Goal: Contribute content: Add original content to the website for others to see

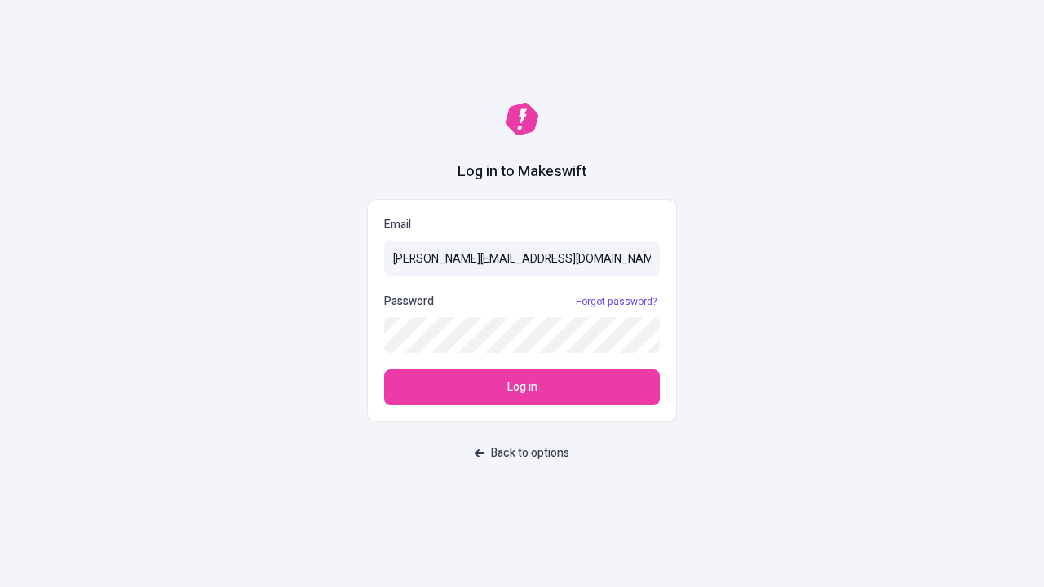
type input "sasha+test-ui@makeswift.com"
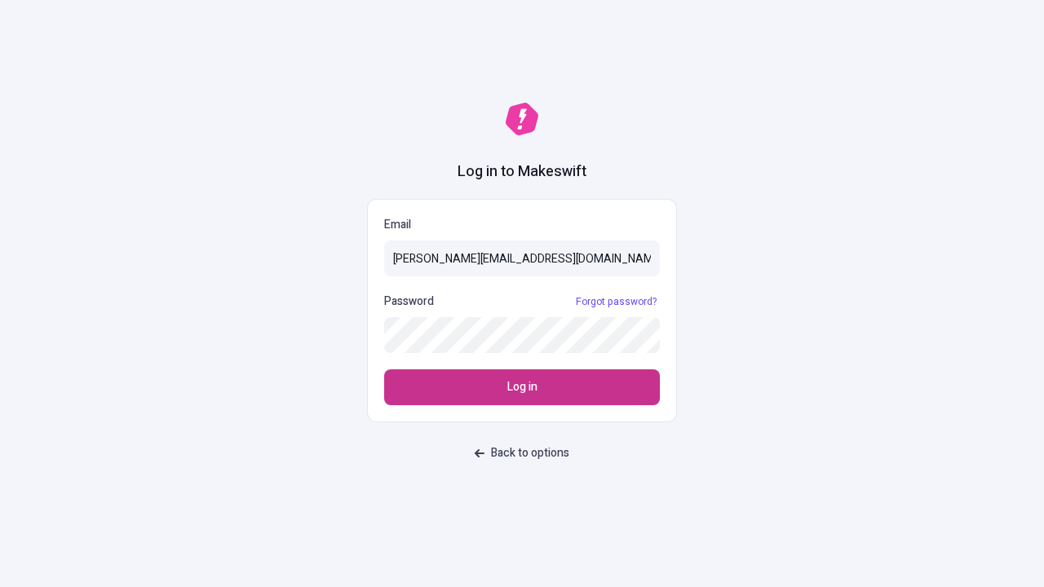
click at [522, 388] on span "Log in" at bounding box center [522, 388] width 30 height 18
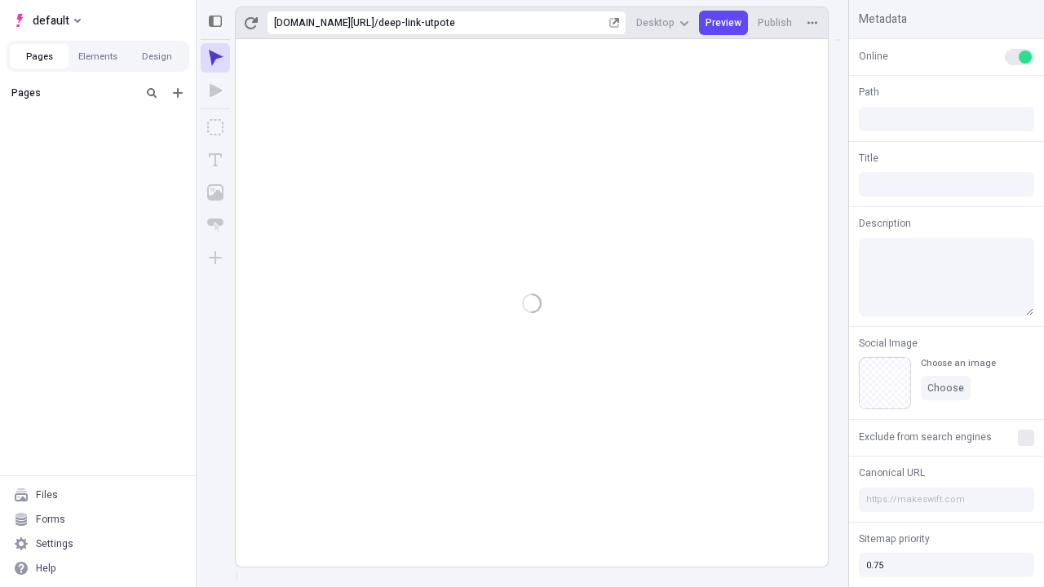
type input "/deep-link-utpote"
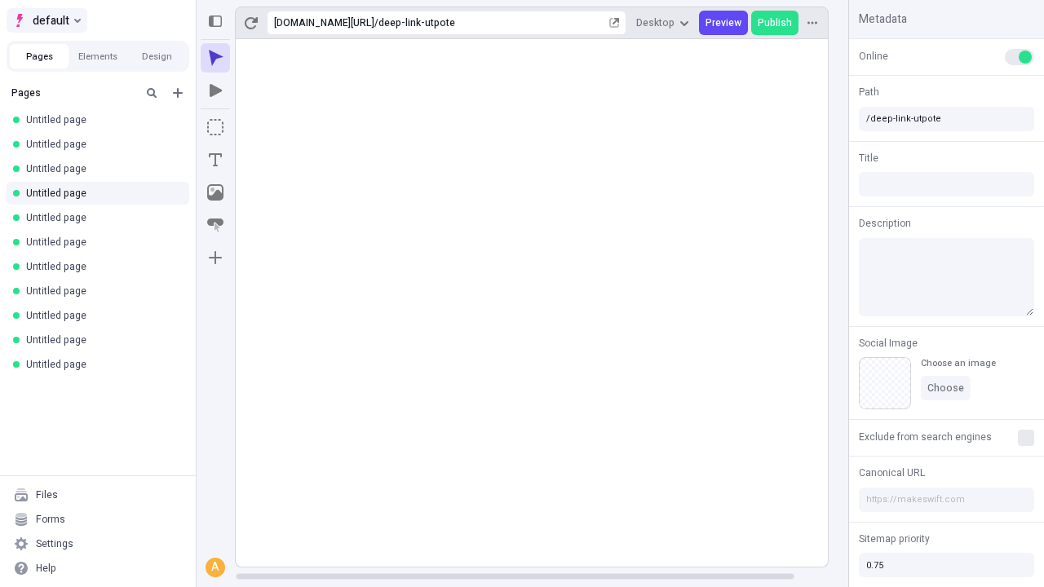
click at [46, 20] on span "default" at bounding box center [51, 21] width 37 height 20
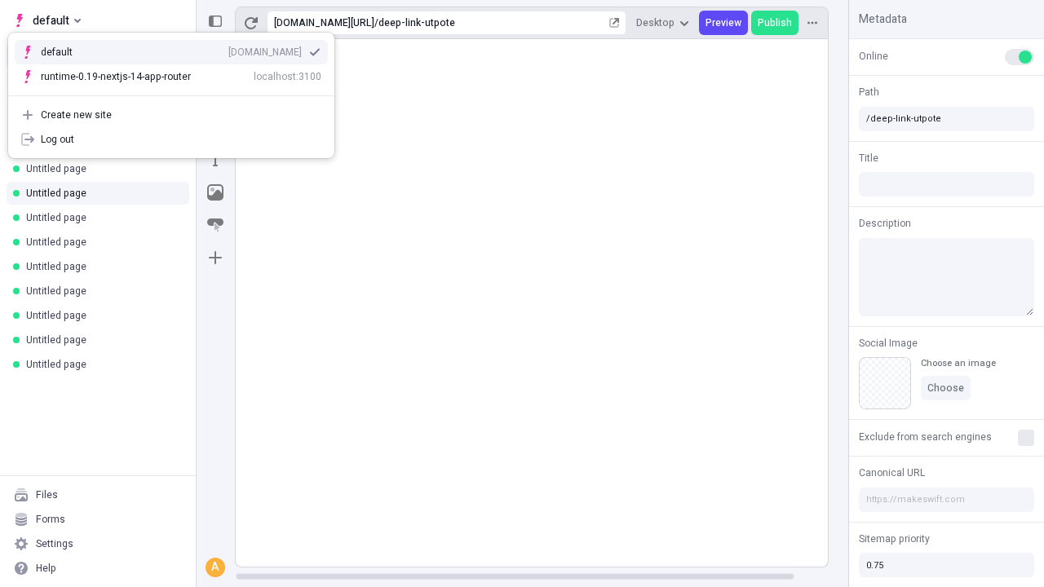
click at [171, 115] on div "Create new site" at bounding box center [181, 115] width 281 height 13
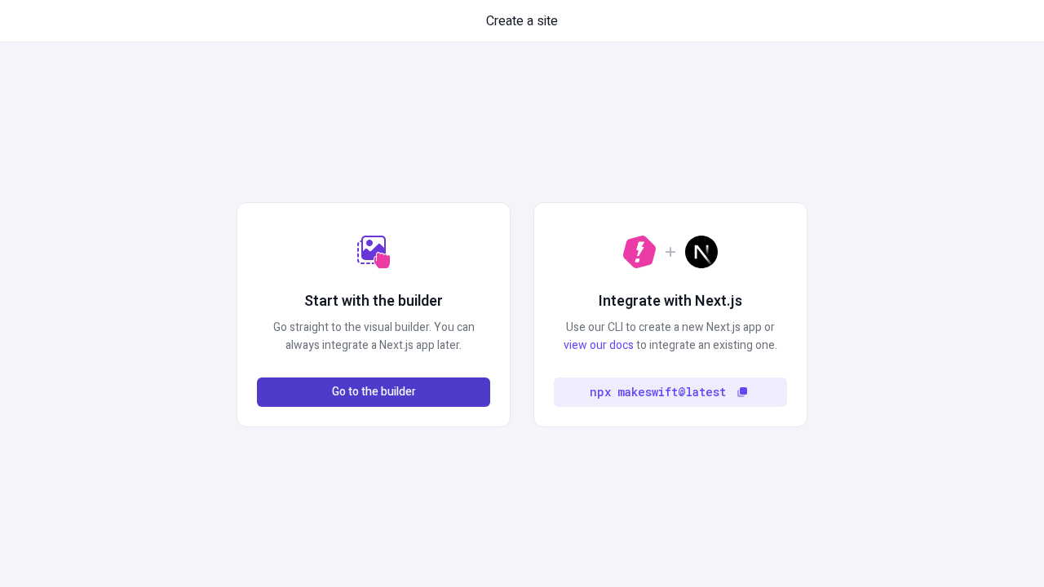
click at [374, 392] on span "Go to the builder" at bounding box center [374, 392] width 84 height 18
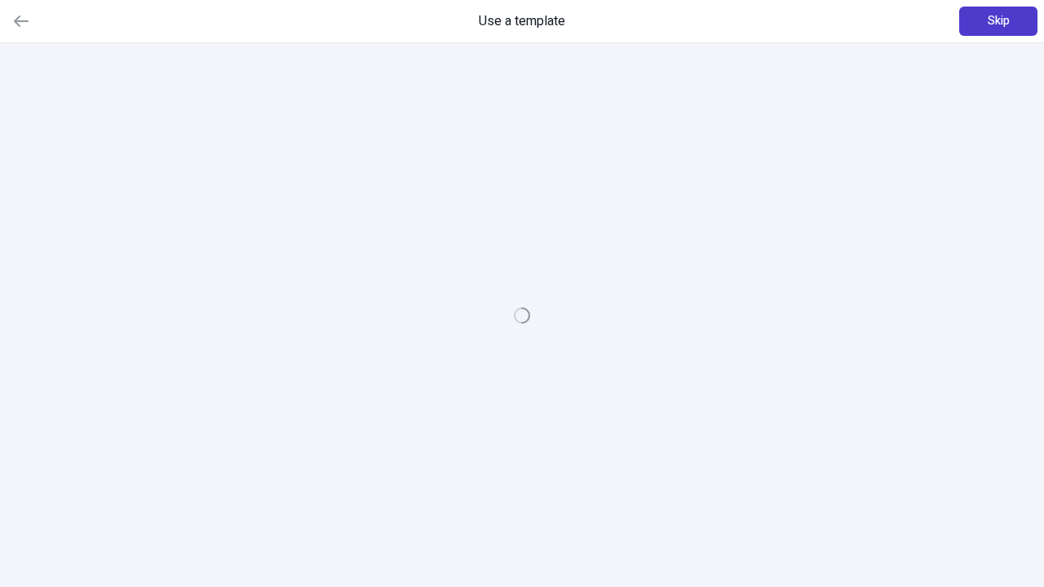
click at [999, 21] on span "Skip" at bounding box center [999, 21] width 22 height 18
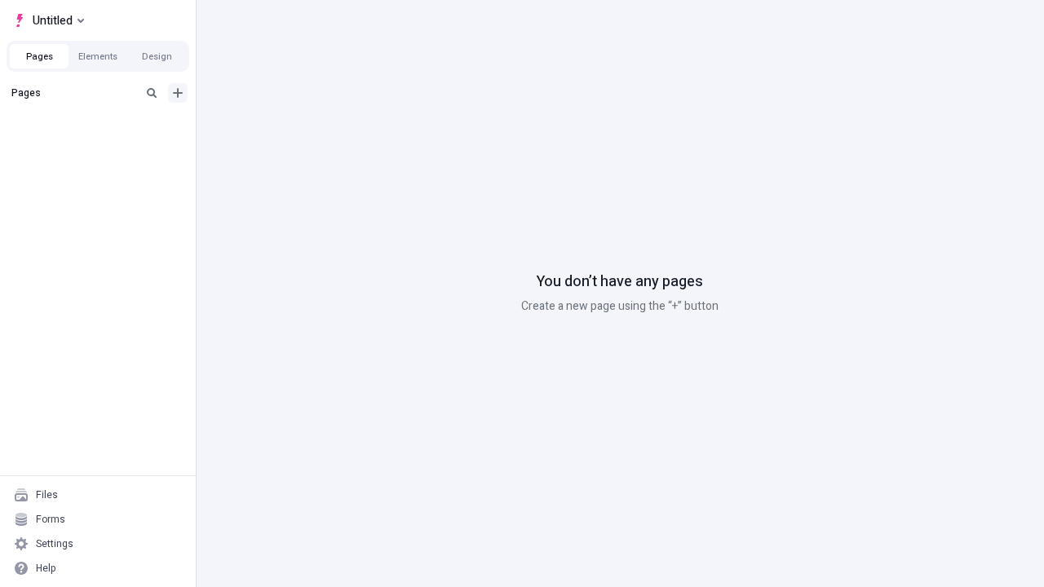
click at [178, 93] on icon "Add new" at bounding box center [178, 93] width 10 height 10
click at [264, 126] on span "Blank page" at bounding box center [274, 126] width 101 height 13
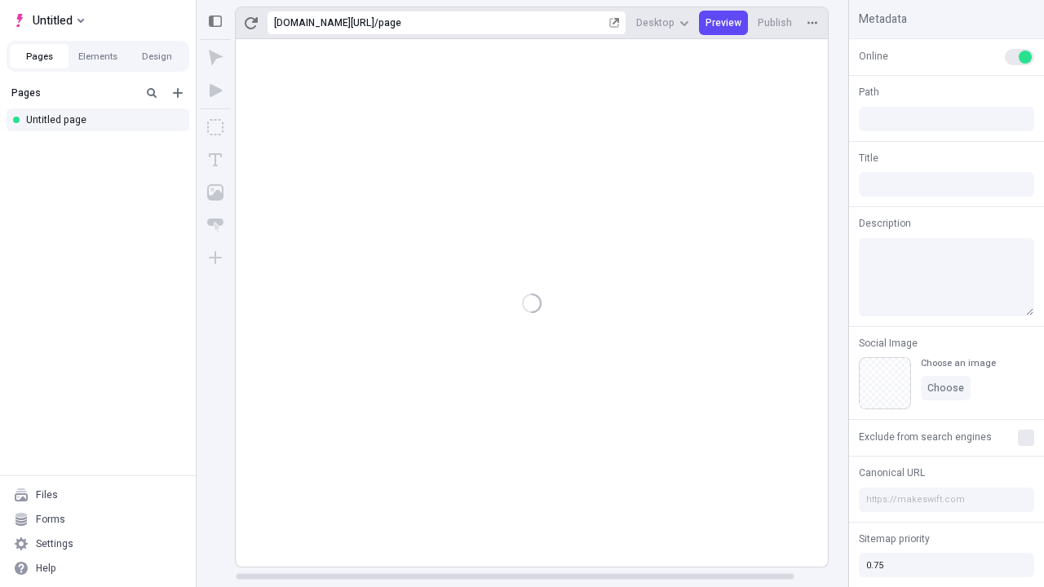
type input "/page"
click at [215, 127] on icon "Box" at bounding box center [215, 127] width 16 height 16
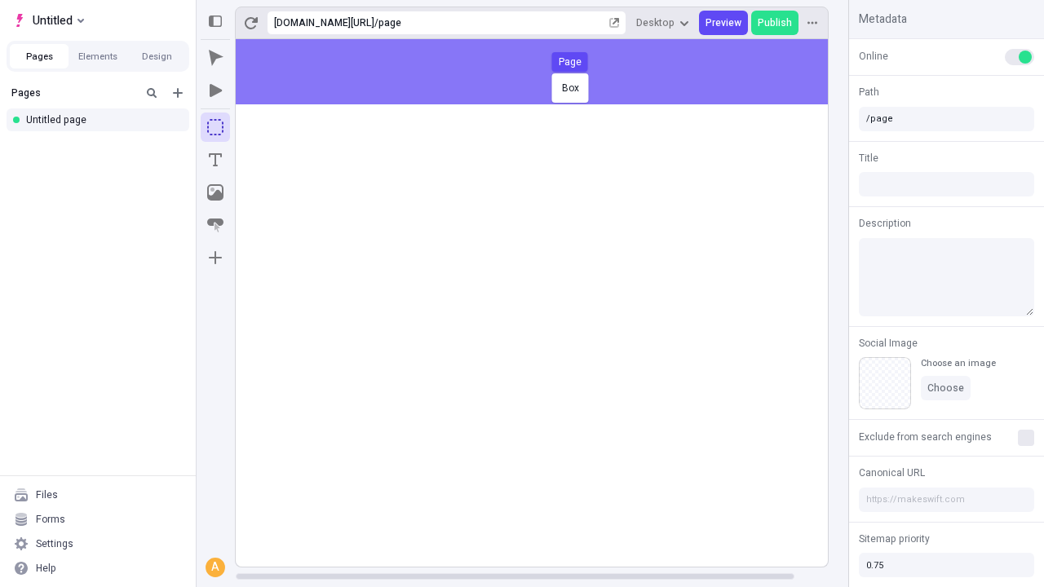
click at [548, 72] on div "Box Page" at bounding box center [522, 293] width 1044 height 587
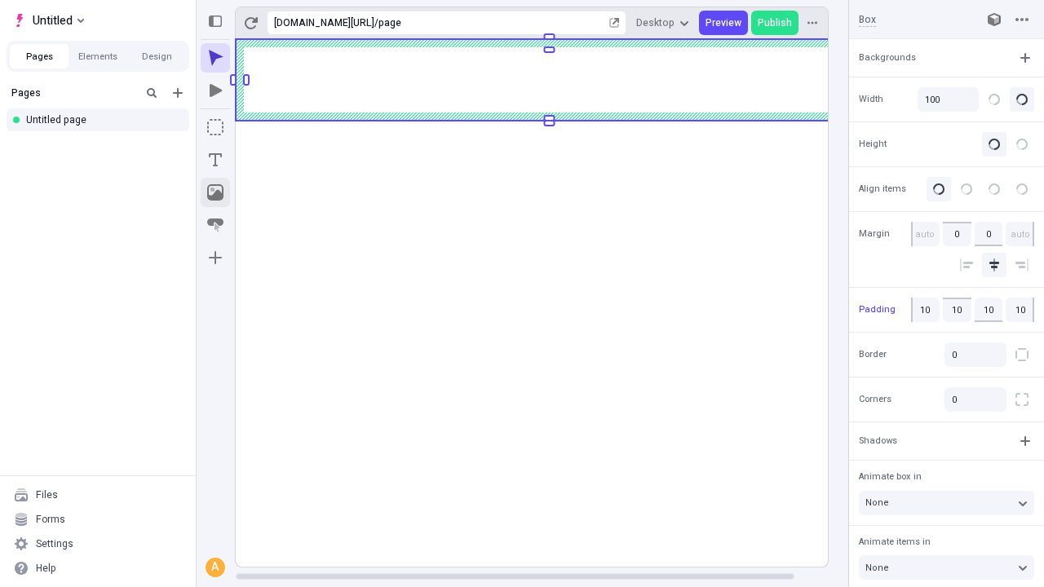
click at [215, 193] on icon "Image" at bounding box center [215, 192] width 16 height 16
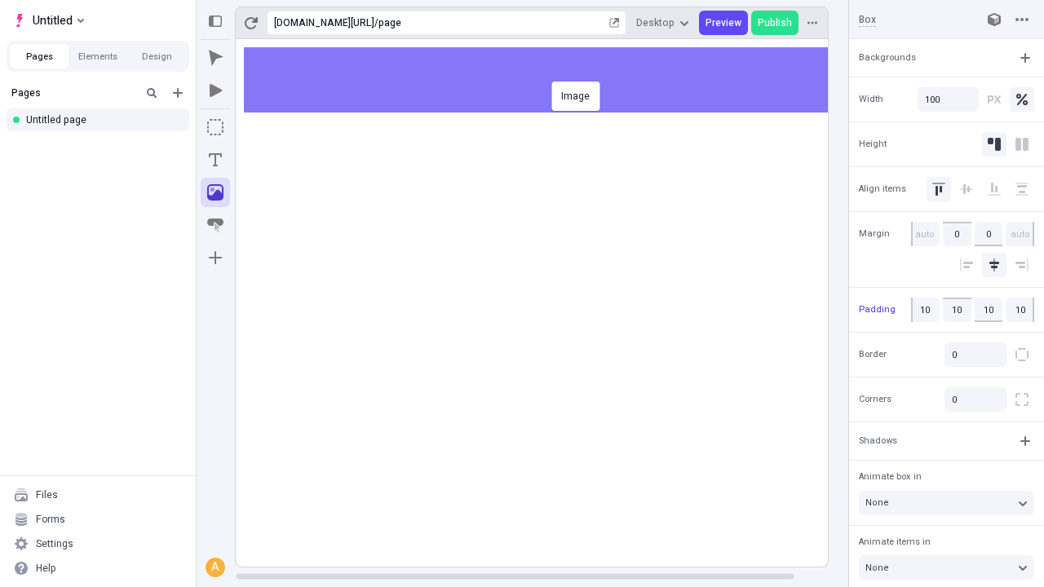
click at [548, 80] on div "Image" at bounding box center [522, 293] width 1044 height 587
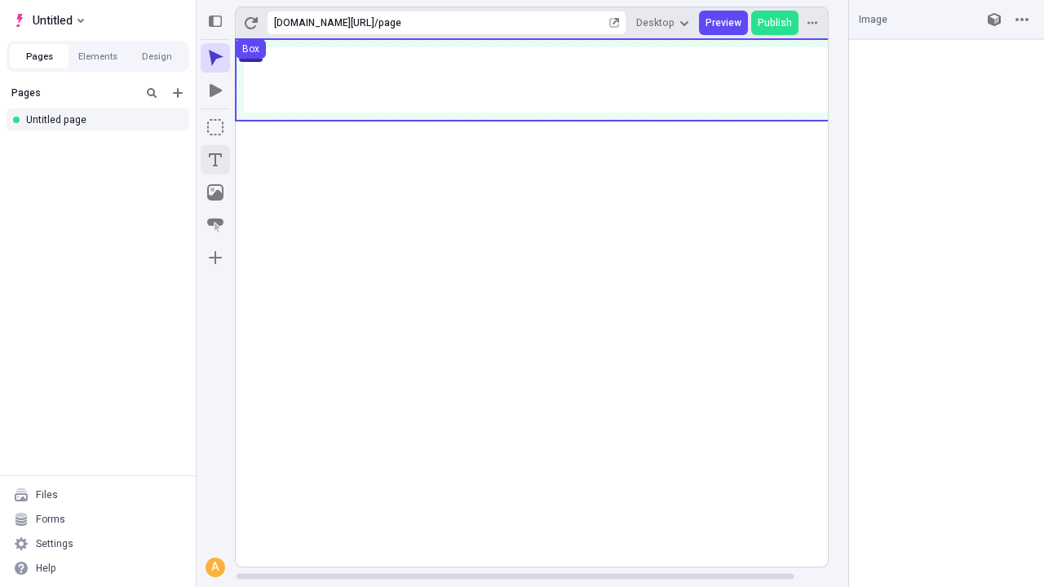
click at [215, 160] on icon "Text" at bounding box center [215, 159] width 13 height 13
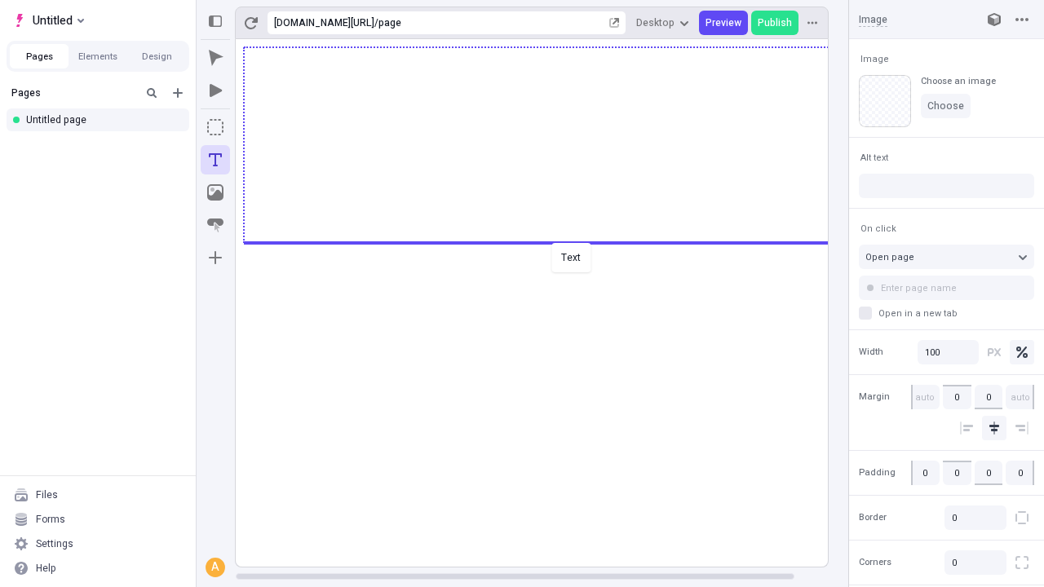
click at [548, 241] on div "Text" at bounding box center [522, 293] width 1044 height 587
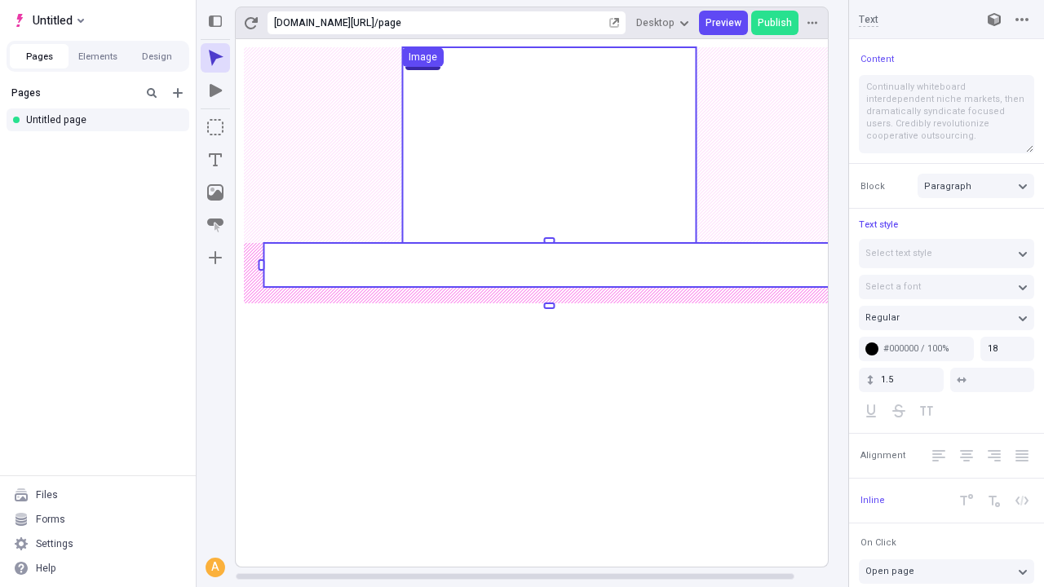
click at [548, 265] on rect at bounding box center [549, 265] width 571 height 44
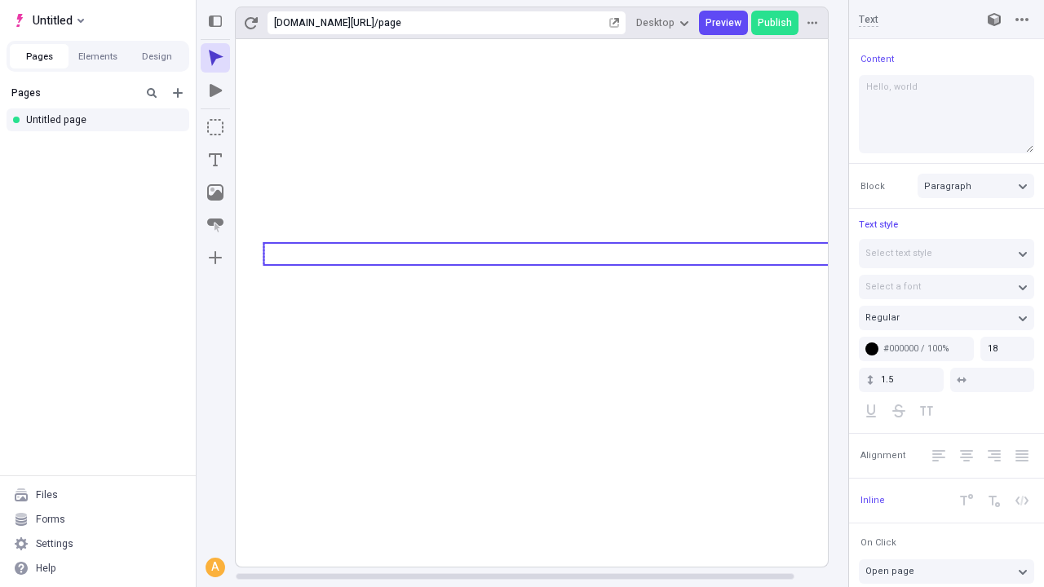
type textarea "Hello, world!"
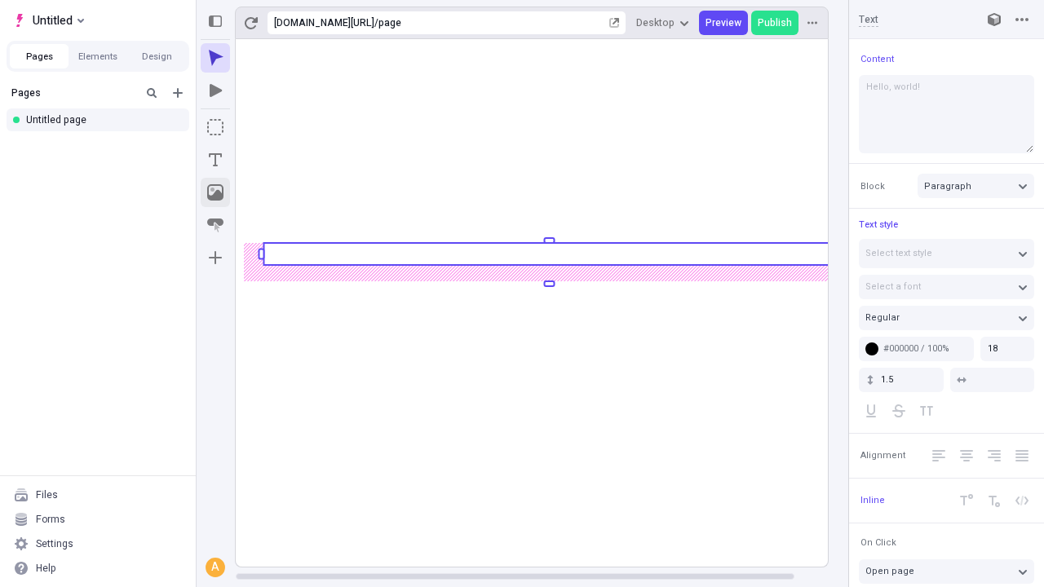
click at [215, 193] on icon "Image" at bounding box center [215, 192] width 16 height 16
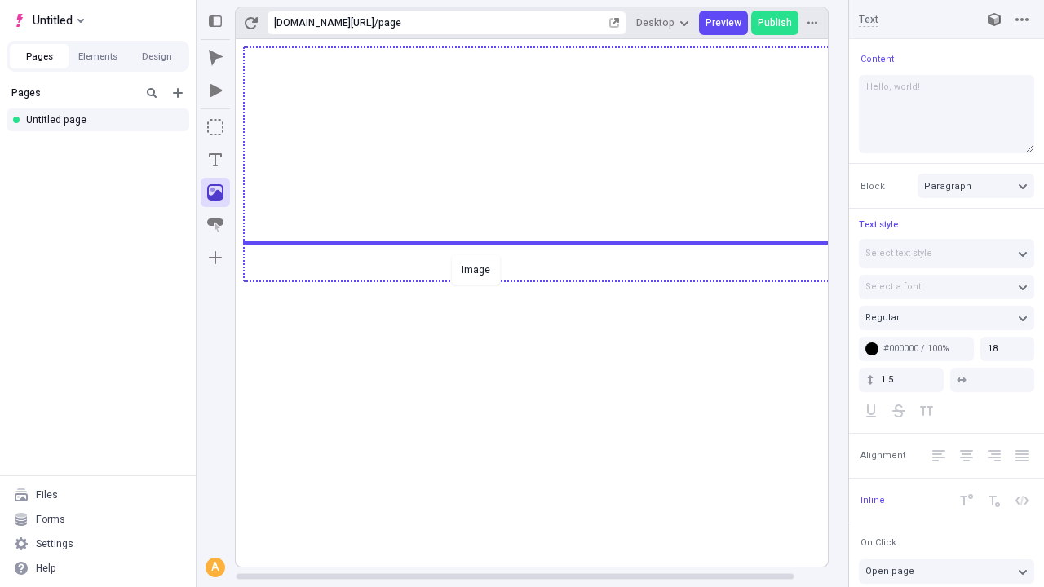
click at [548, 280] on div "Image" at bounding box center [522, 293] width 1044 height 587
